Goal: Understand process/instructions: Learn how to perform a task or action

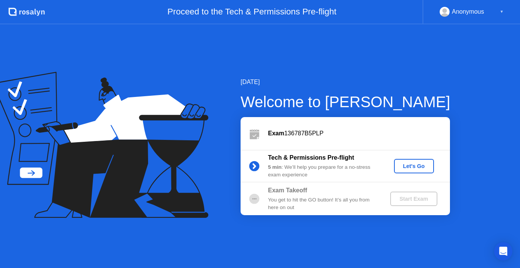
click at [414, 168] on div "Let's Go" at bounding box center [414, 166] width 34 height 6
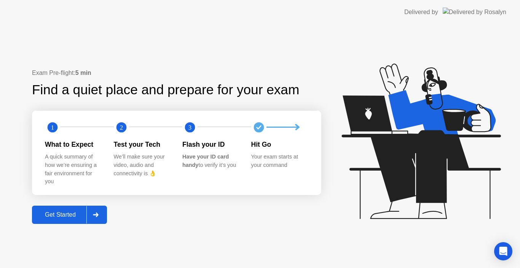
click at [72, 218] on div "Get Started" at bounding box center [60, 215] width 52 height 7
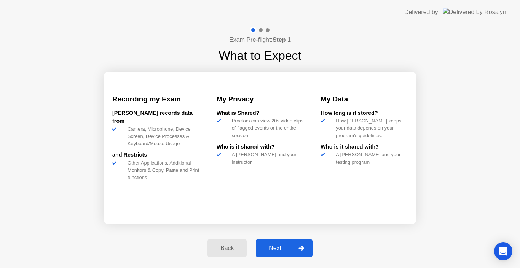
click at [281, 251] on div "Next" at bounding box center [275, 248] width 34 height 7
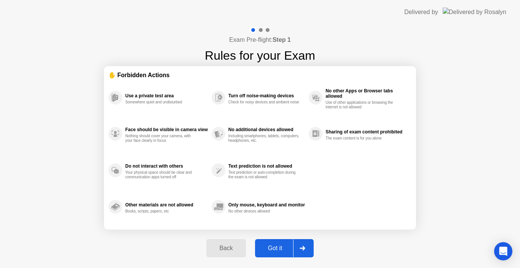
click at [279, 251] on div "Got it" at bounding box center [275, 248] width 36 height 7
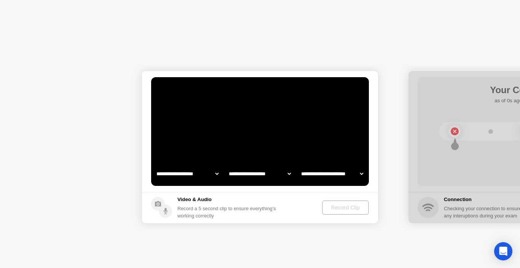
select select "**********"
select select "*******"
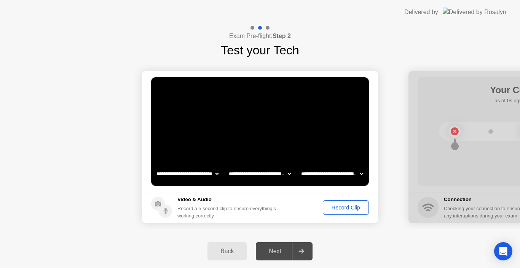
click at [342, 207] on div "Record Clip" at bounding box center [346, 208] width 41 height 6
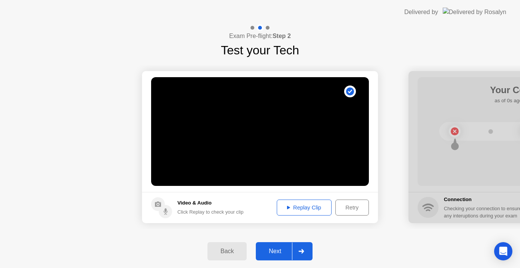
click at [278, 254] on div "Next" at bounding box center [275, 251] width 34 height 7
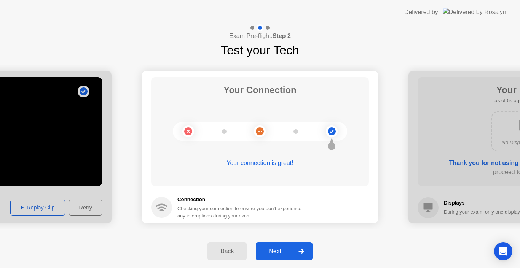
click at [277, 254] on div "Next" at bounding box center [275, 251] width 34 height 7
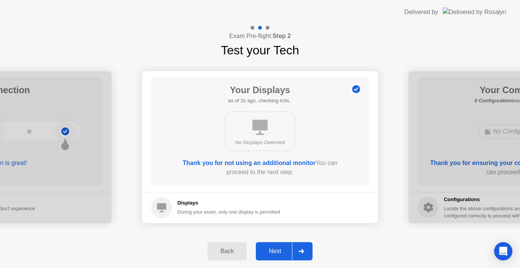
click at [279, 254] on div "Next" at bounding box center [275, 251] width 34 height 7
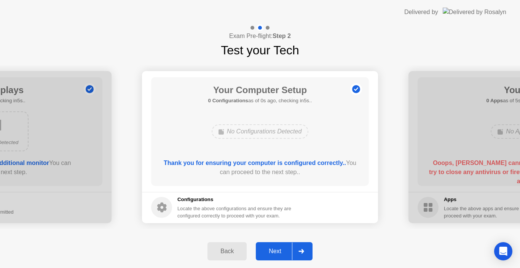
click at [277, 252] on div "Next" at bounding box center [275, 251] width 34 height 7
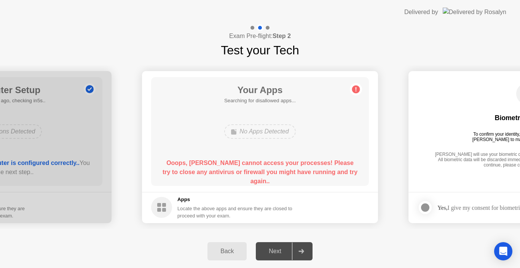
click at [228, 250] on div "Back" at bounding box center [227, 251] width 35 height 7
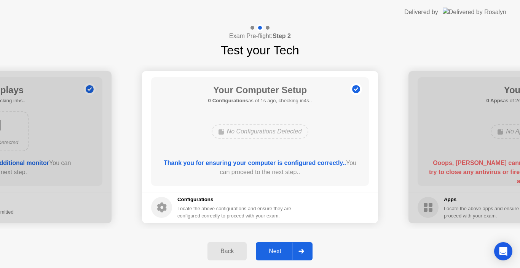
click at [274, 255] on div "Next" at bounding box center [275, 251] width 34 height 7
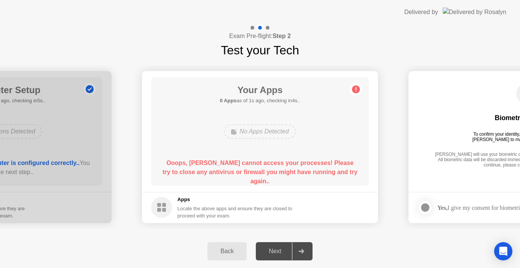
click at [274, 255] on div "Next" at bounding box center [275, 251] width 34 height 7
